Goal: Task Accomplishment & Management: Manage account settings

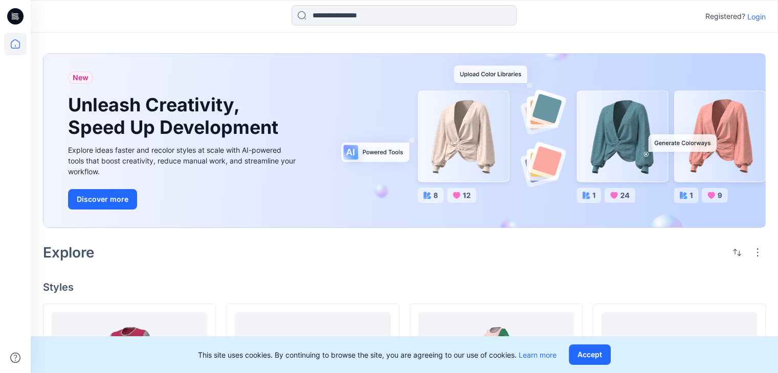
click at [754, 16] on p "Login" at bounding box center [756, 16] width 18 height 11
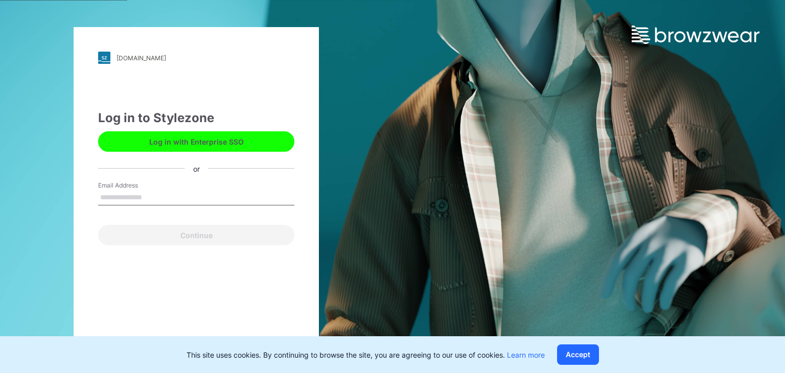
click at [178, 205] on input "Email Address" at bounding box center [196, 197] width 196 height 15
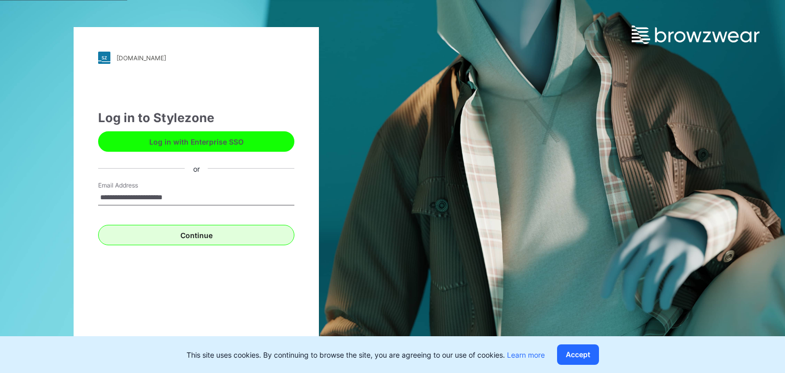
type input "**********"
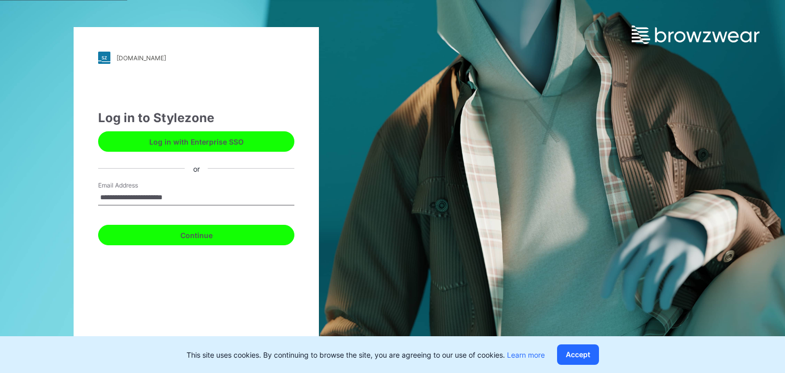
click at [227, 235] on button "Continue" at bounding box center [196, 235] width 196 height 20
